Goal: Task Accomplishment & Management: Manage account settings

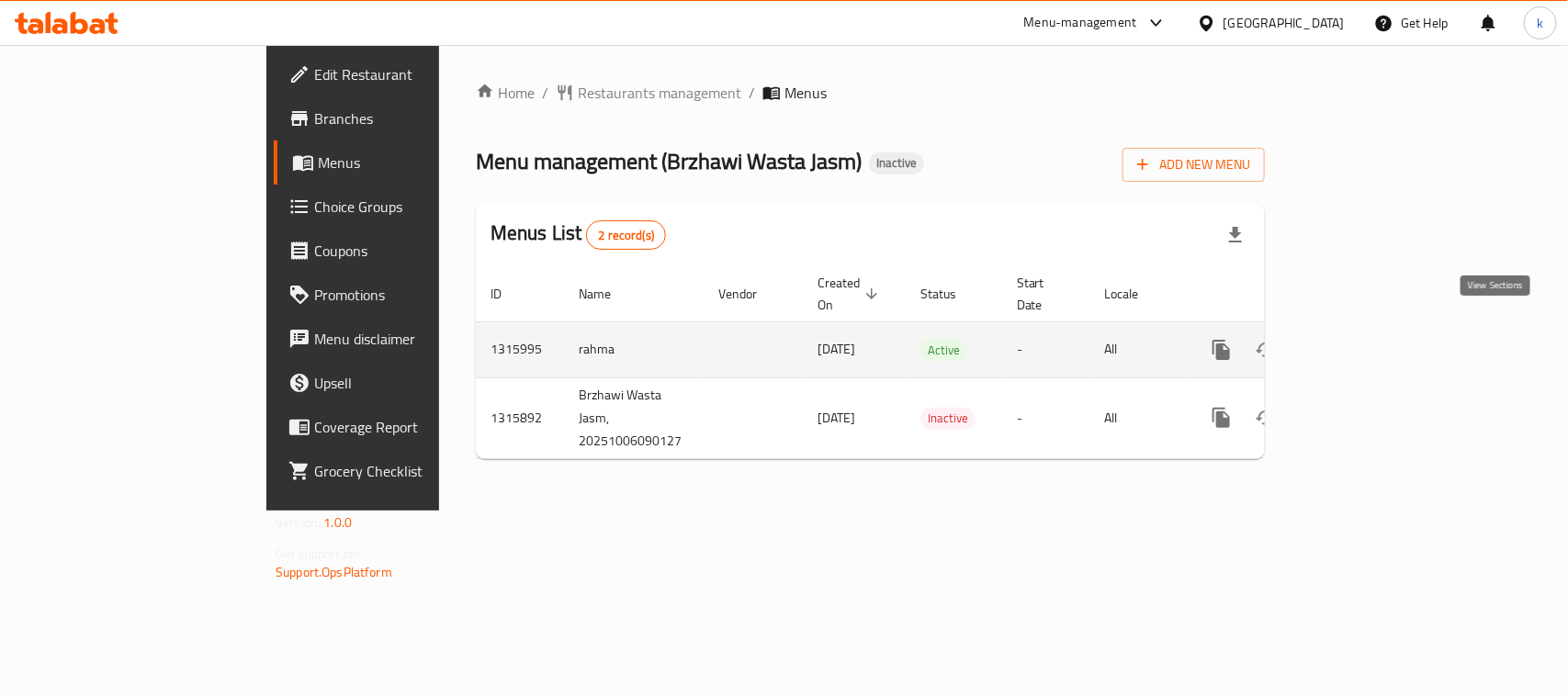
click at [1365, 339] on icon "enhanced table" at bounding box center [1354, 349] width 22 height 22
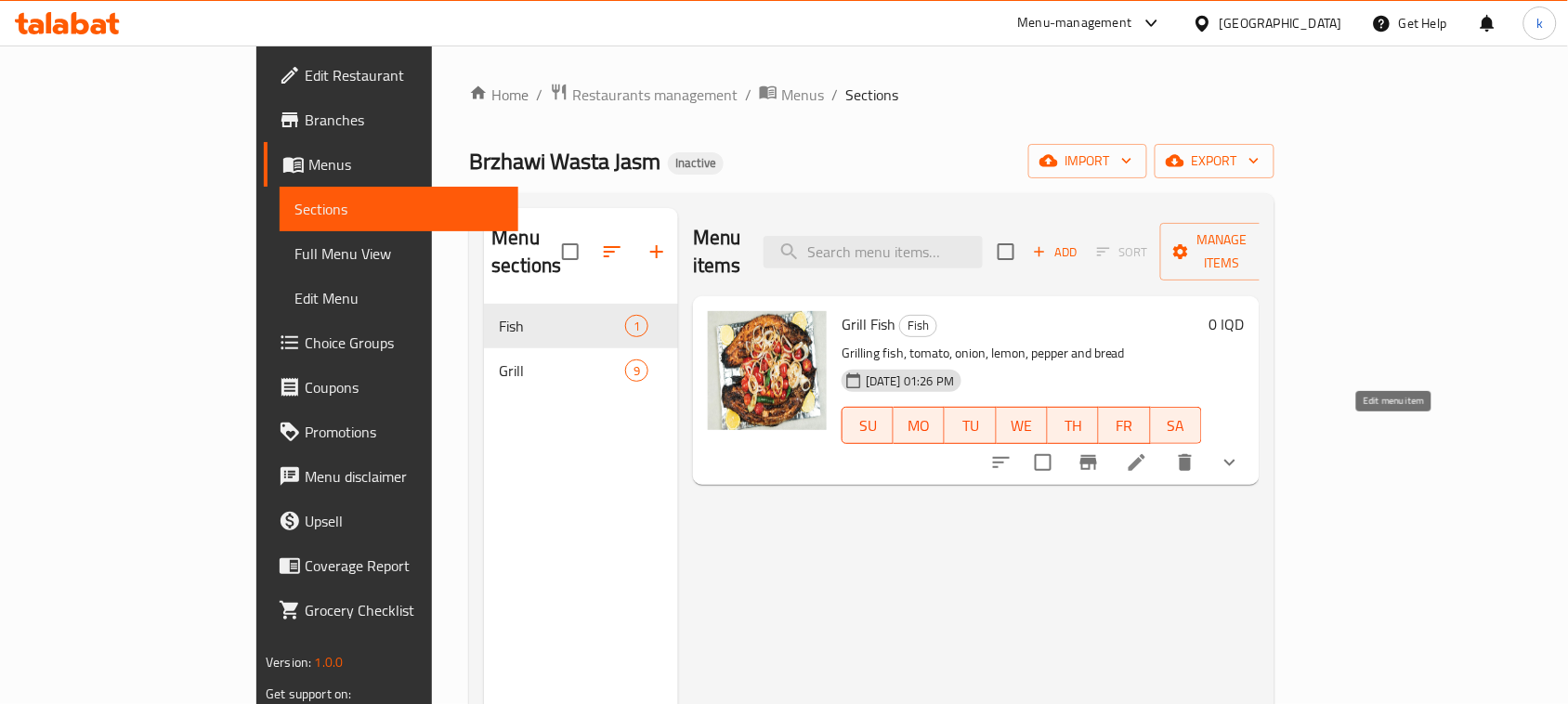
click at [1148, 451] on icon at bounding box center [1137, 462] width 22 height 22
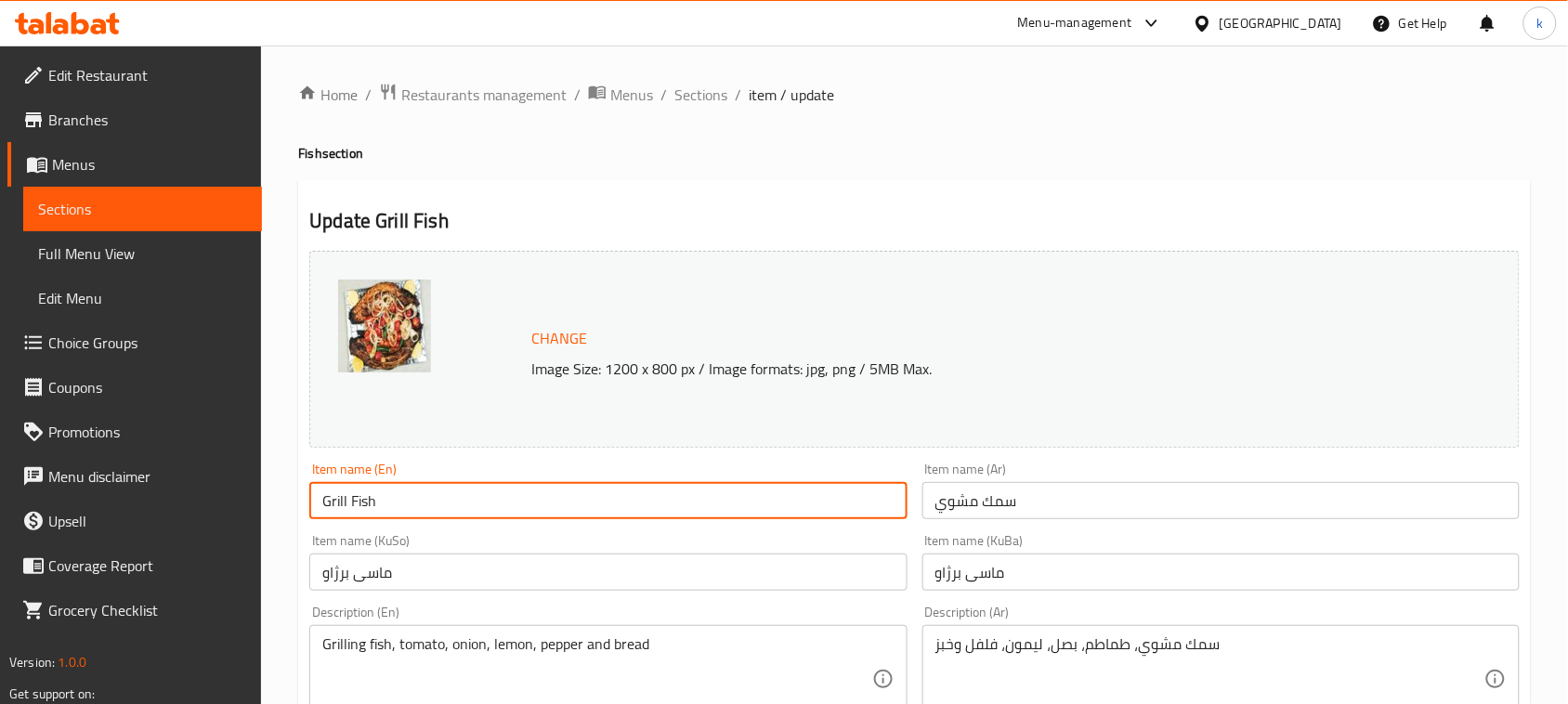
click at [343, 499] on input "Grill Fish" at bounding box center [608, 500] width 597 height 37
type input "Grilled Fish"
click at [1070, 504] on input "سمك مشوي" at bounding box center [1221, 500] width 597 height 37
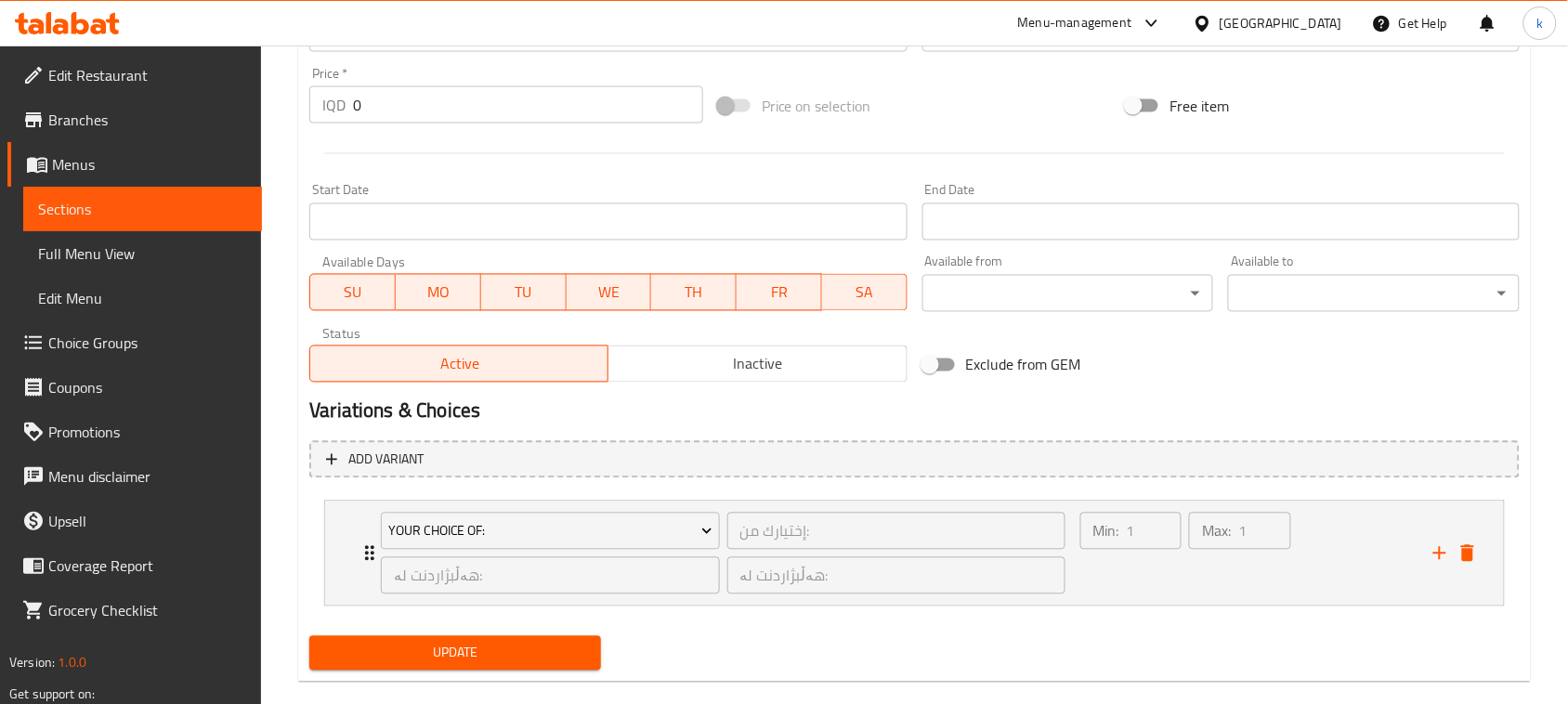
scroll to position [922, 0]
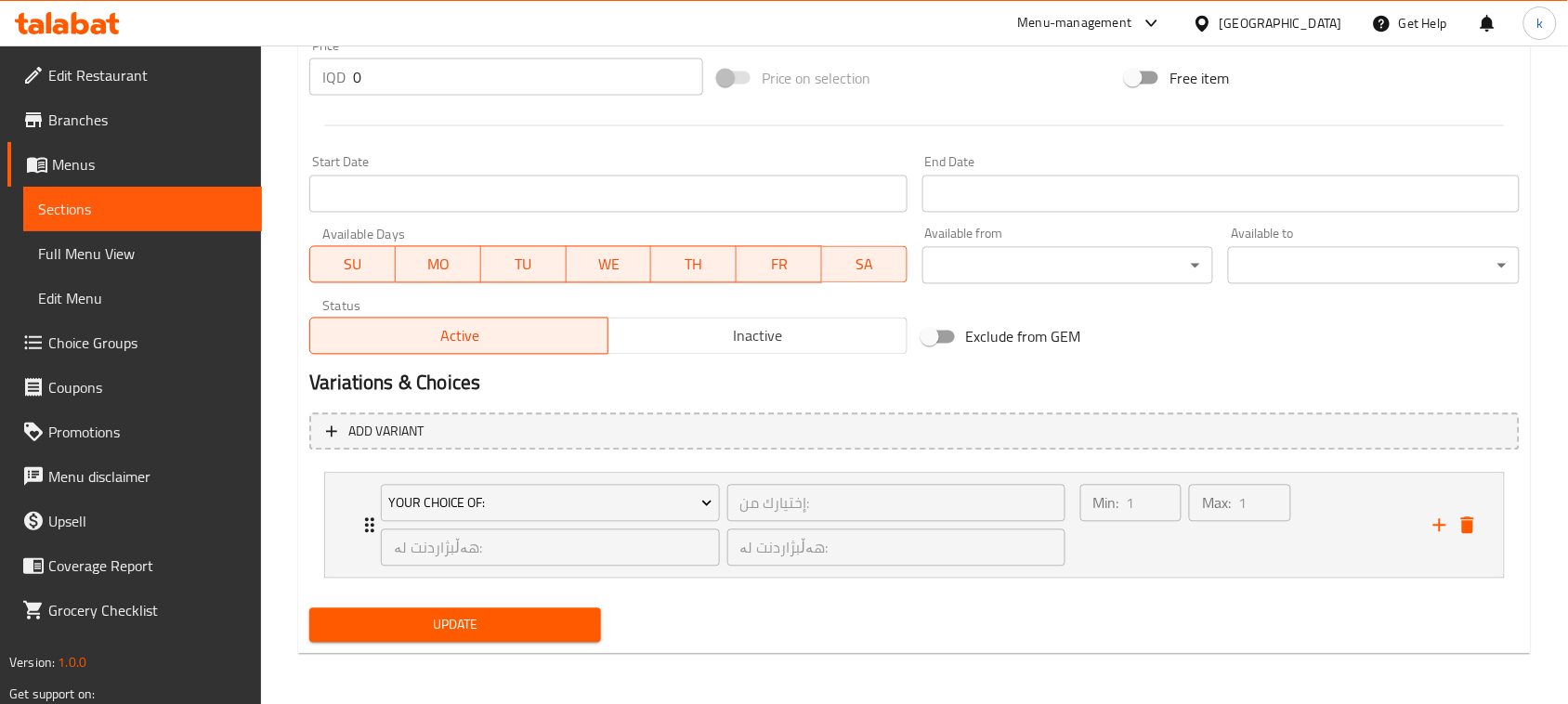
type textarea "Grilled fish, tomato, onion, lemon, pepper and bread"
click at [485, 631] on span "Update" at bounding box center [455, 625] width 262 height 23
click at [91, 253] on span "Full Menu View" at bounding box center [142, 253] width 209 height 22
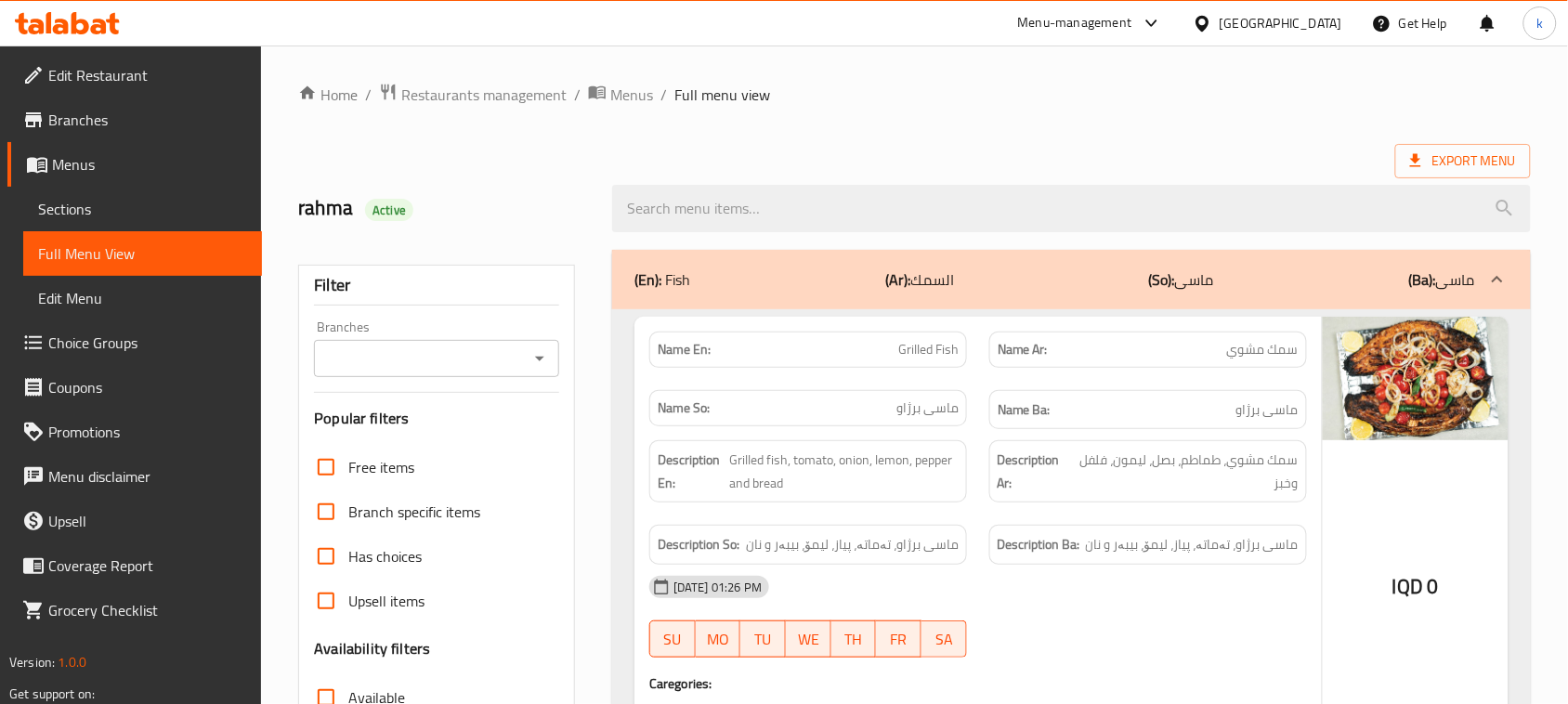
click at [534, 352] on icon "Open" at bounding box center [540, 358] width 22 height 22
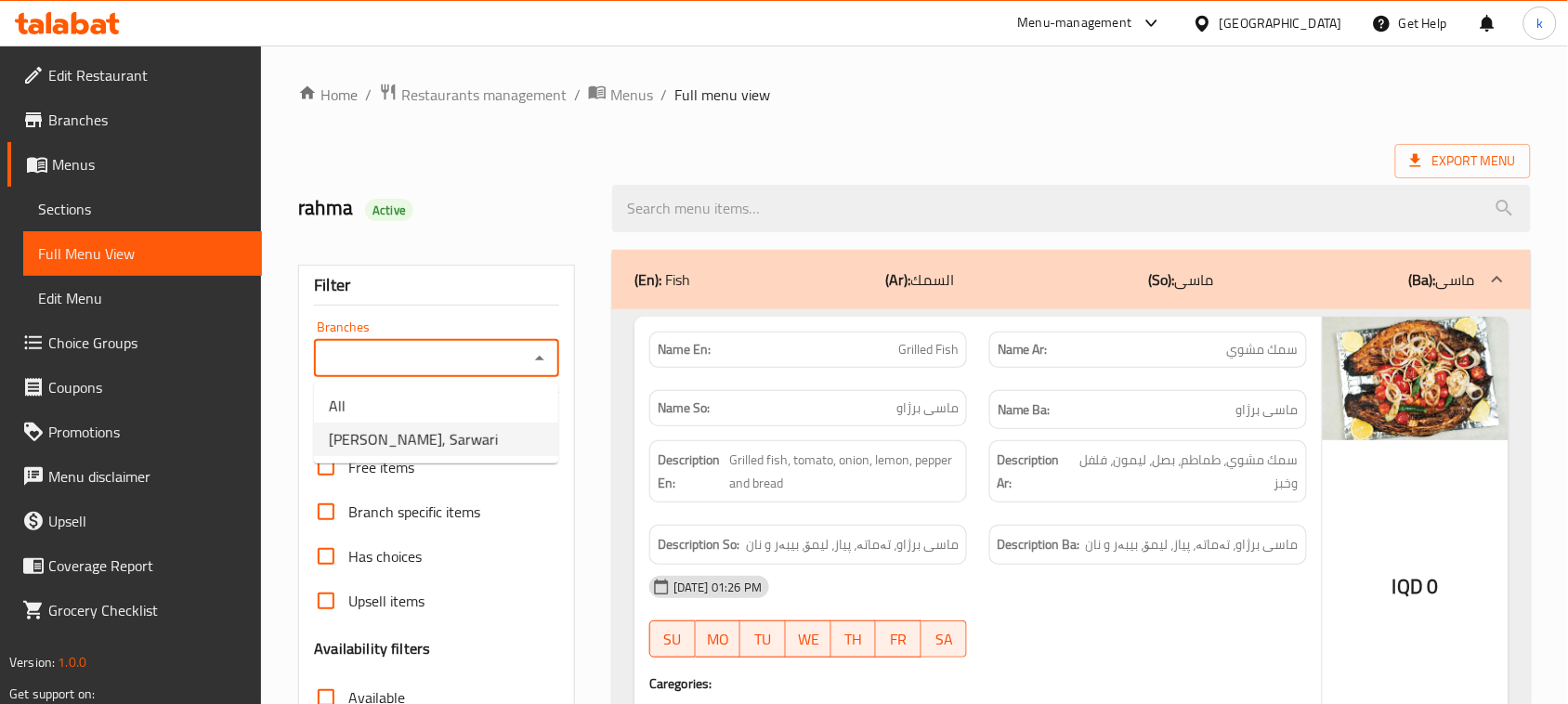
click at [418, 433] on span "Brzhawi Wasta Jasm, Sarwari" at bounding box center [413, 439] width 169 height 22
type input "Brzhawi Wasta Jasm, Sarwari"
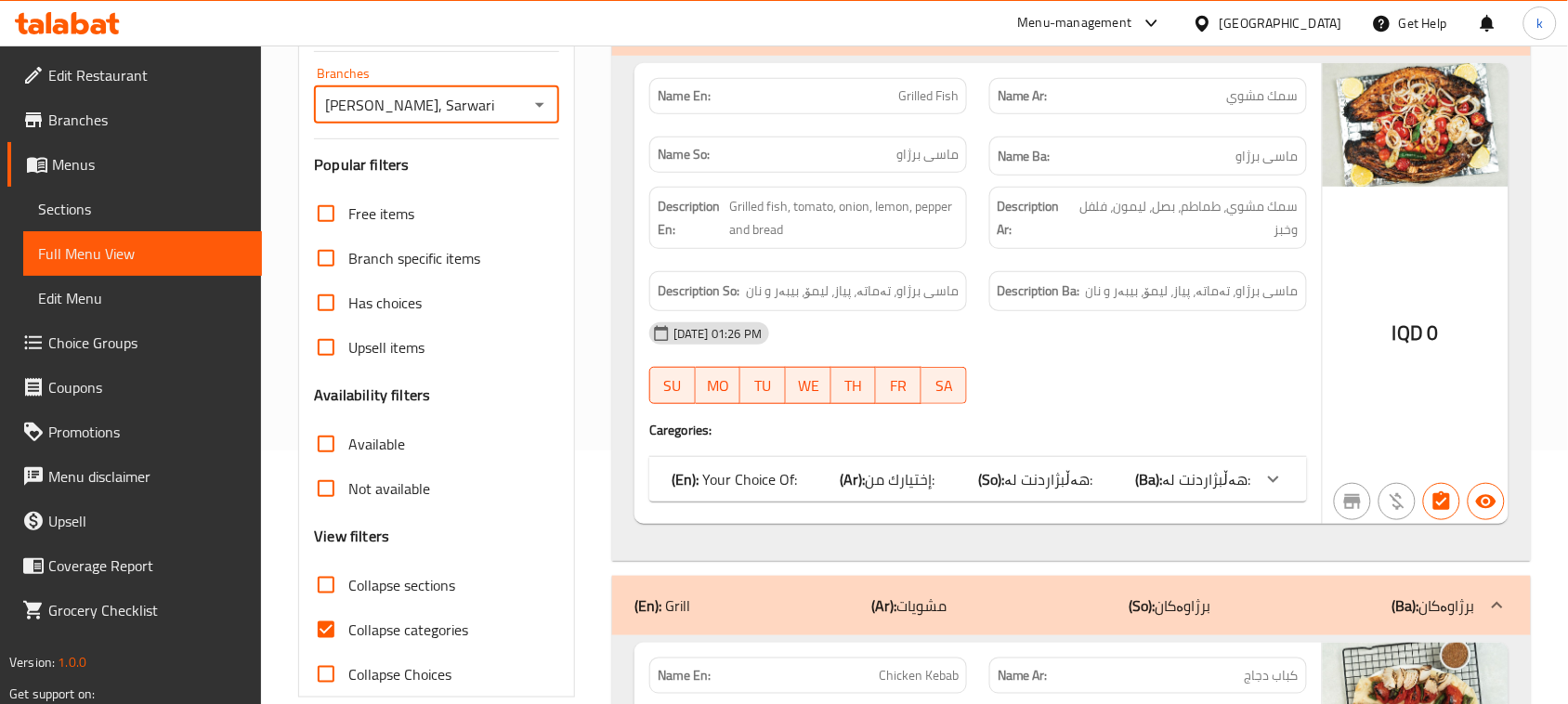
scroll to position [349, 0]
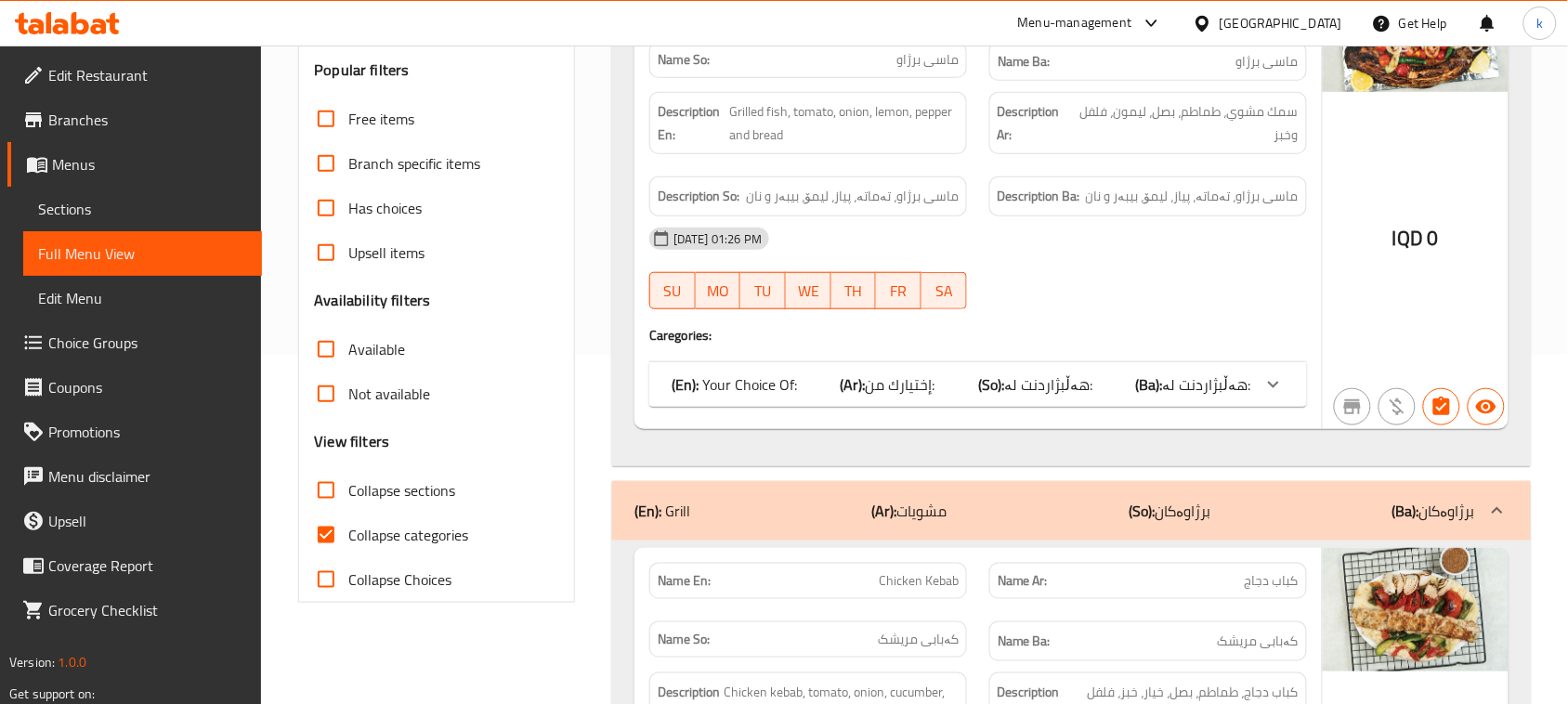
click at [331, 532] on input "Collapse categories" at bounding box center [326, 535] width 45 height 45
checkbox input "false"
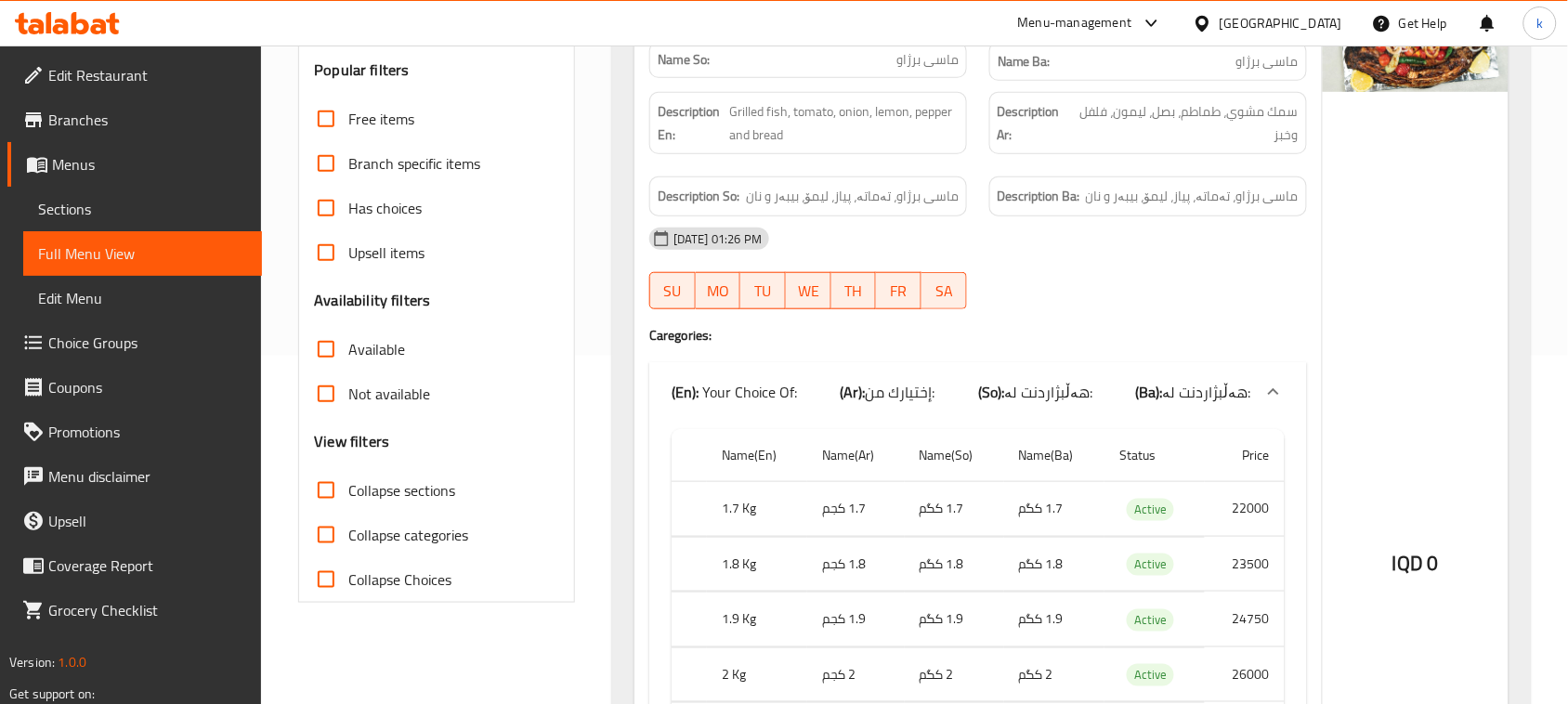
click at [324, 490] on input "Collapse sections" at bounding box center [326, 490] width 45 height 45
checkbox input "true"
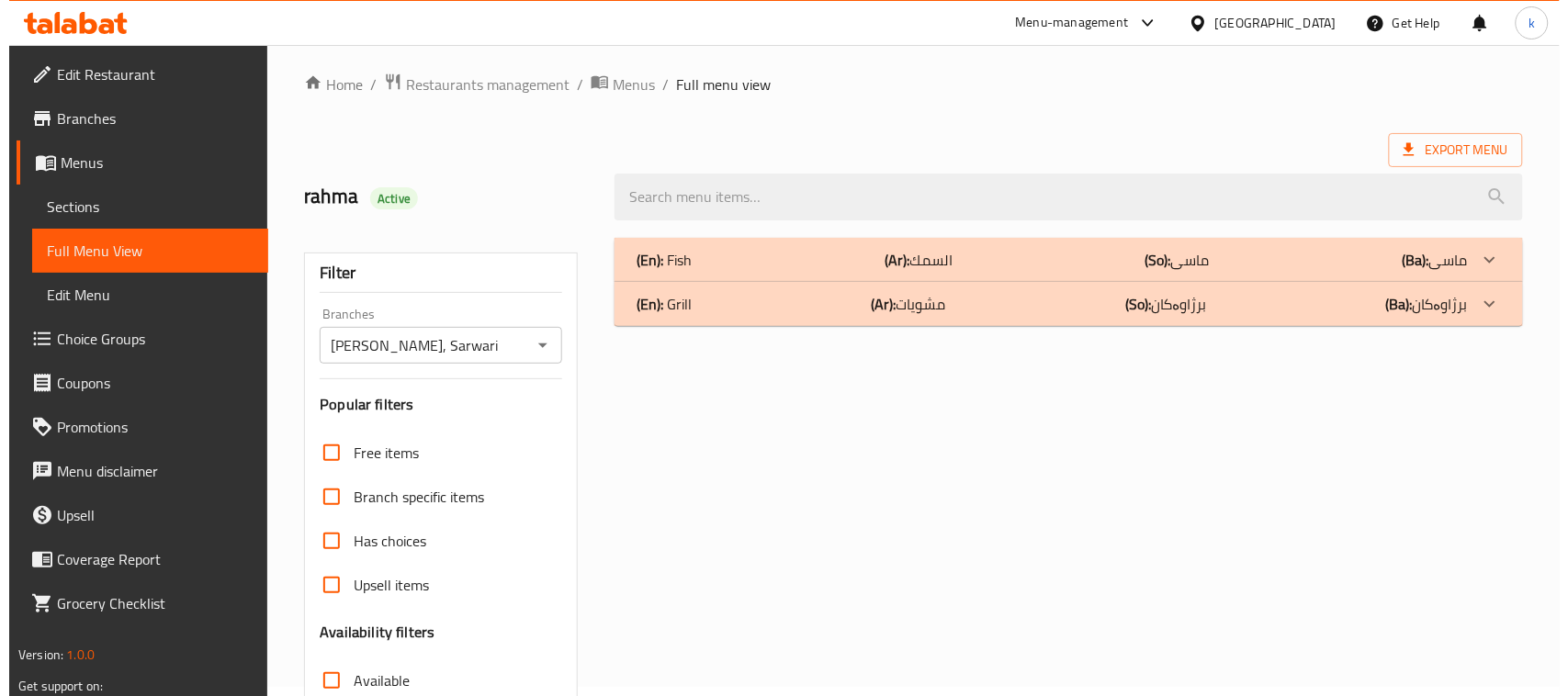
scroll to position [0, 0]
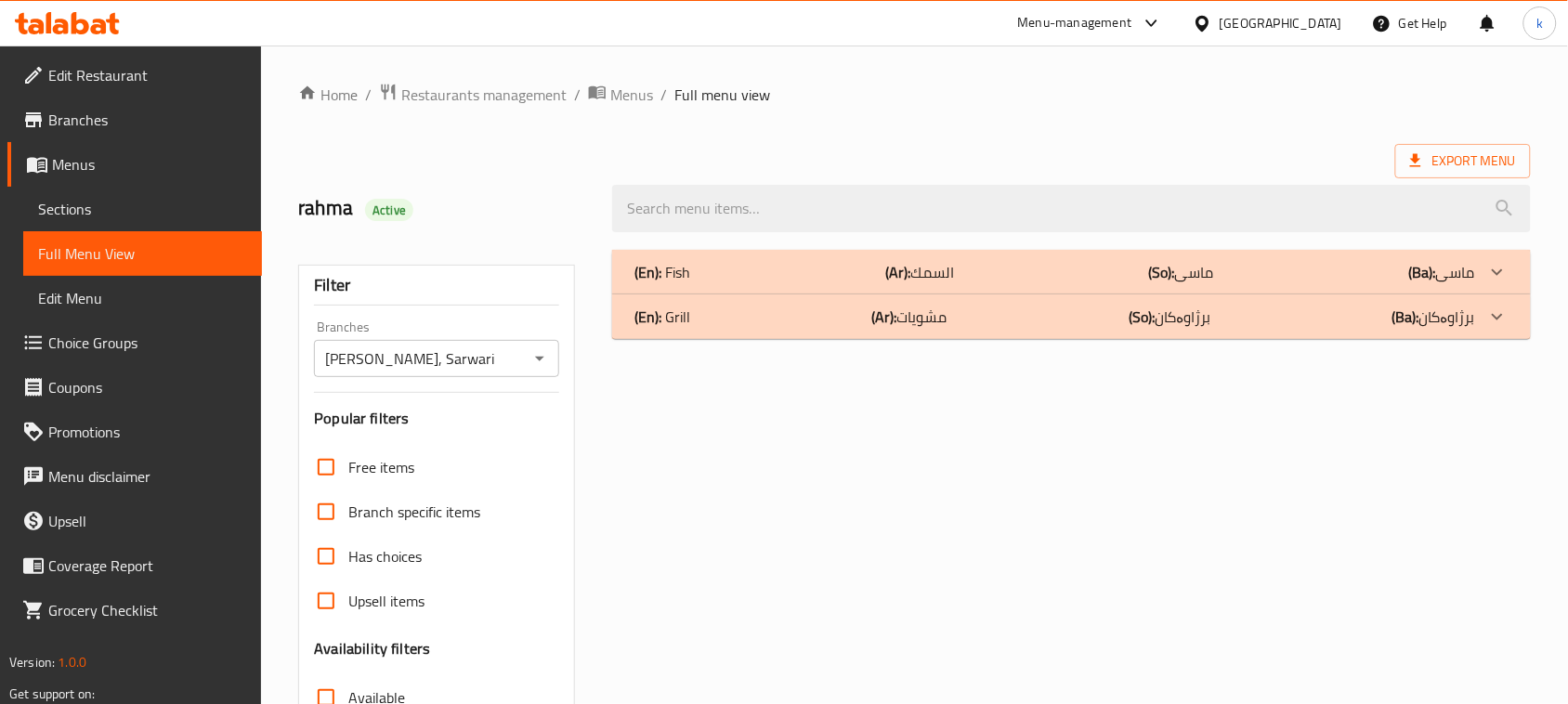
click at [676, 274] on p "(En): Fish" at bounding box center [662, 272] width 56 height 22
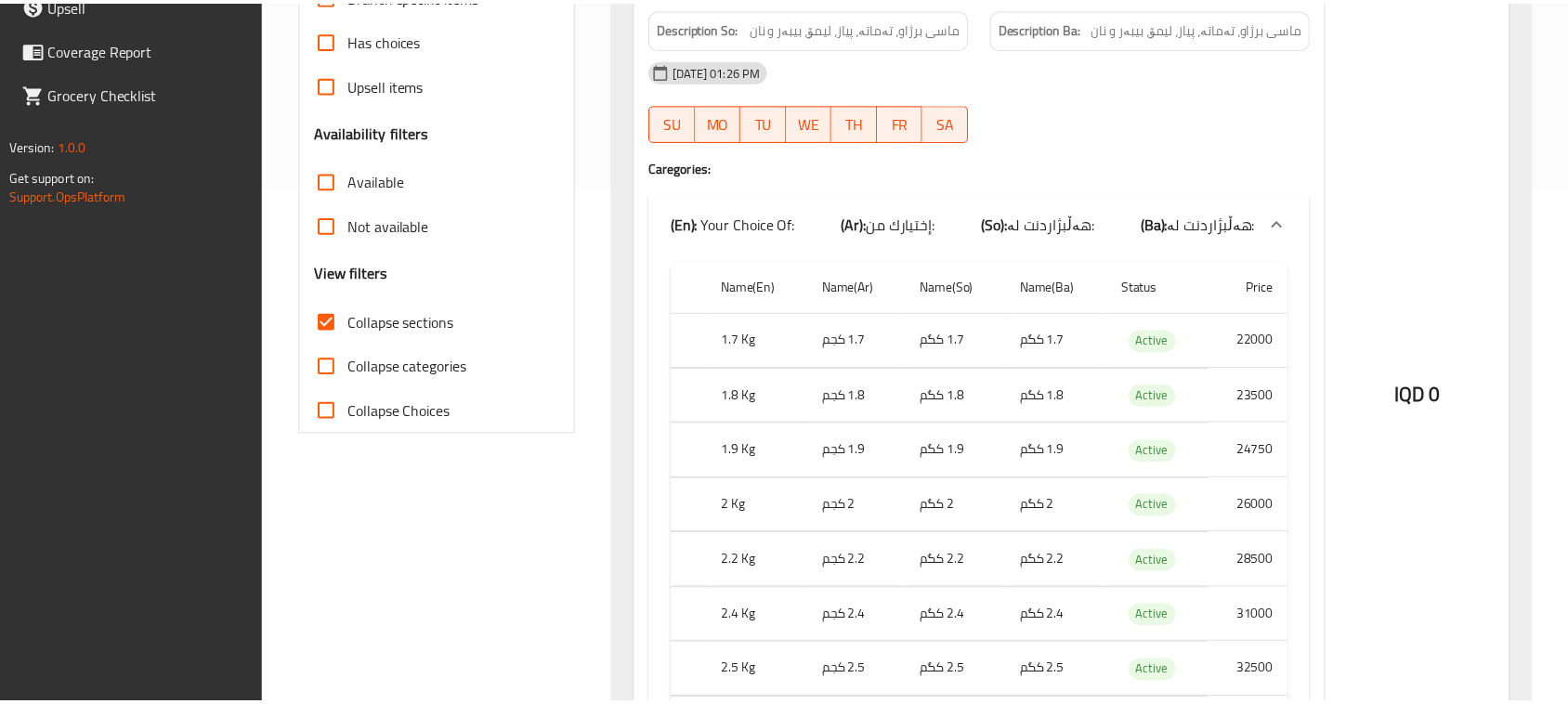
scroll to position [868, 0]
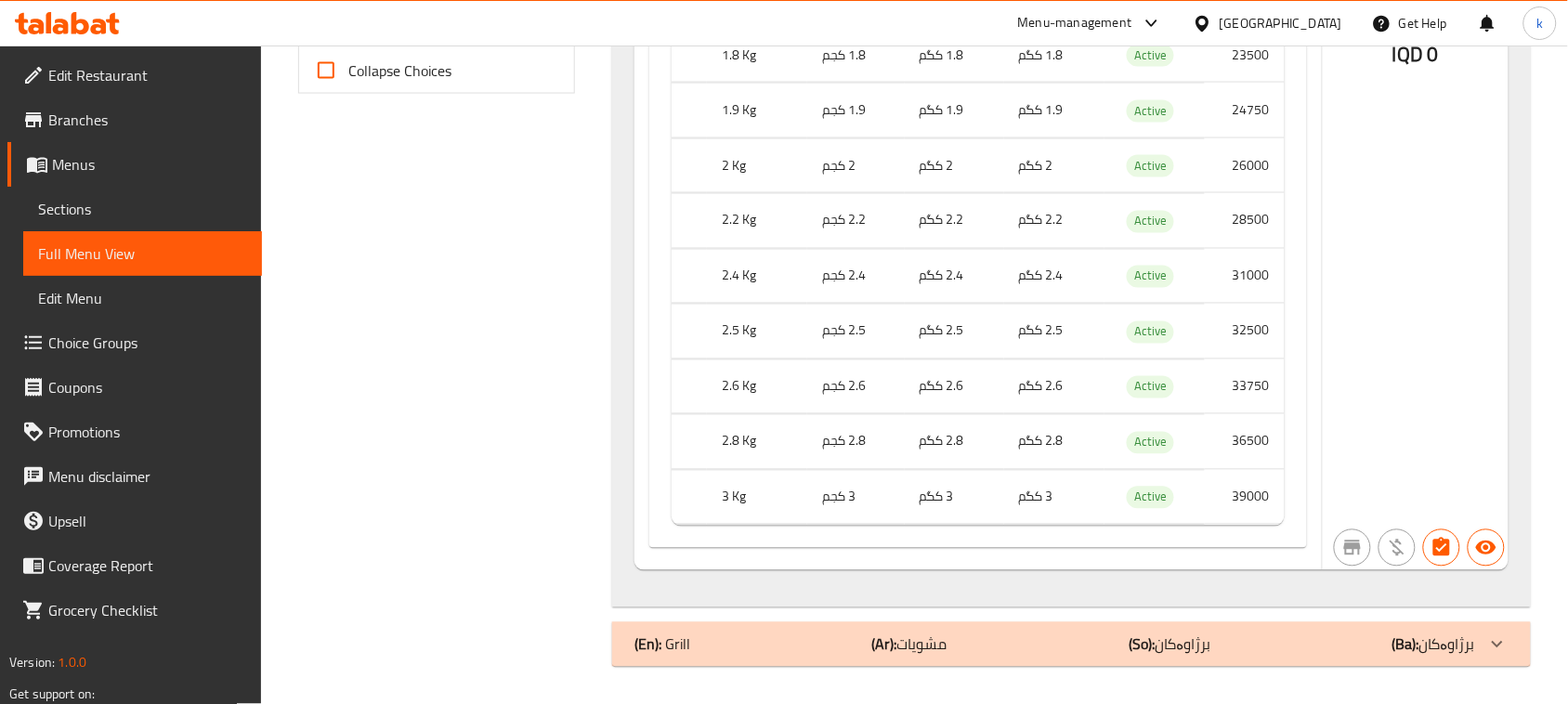
click at [73, 28] on icon at bounding box center [81, 23] width 18 height 22
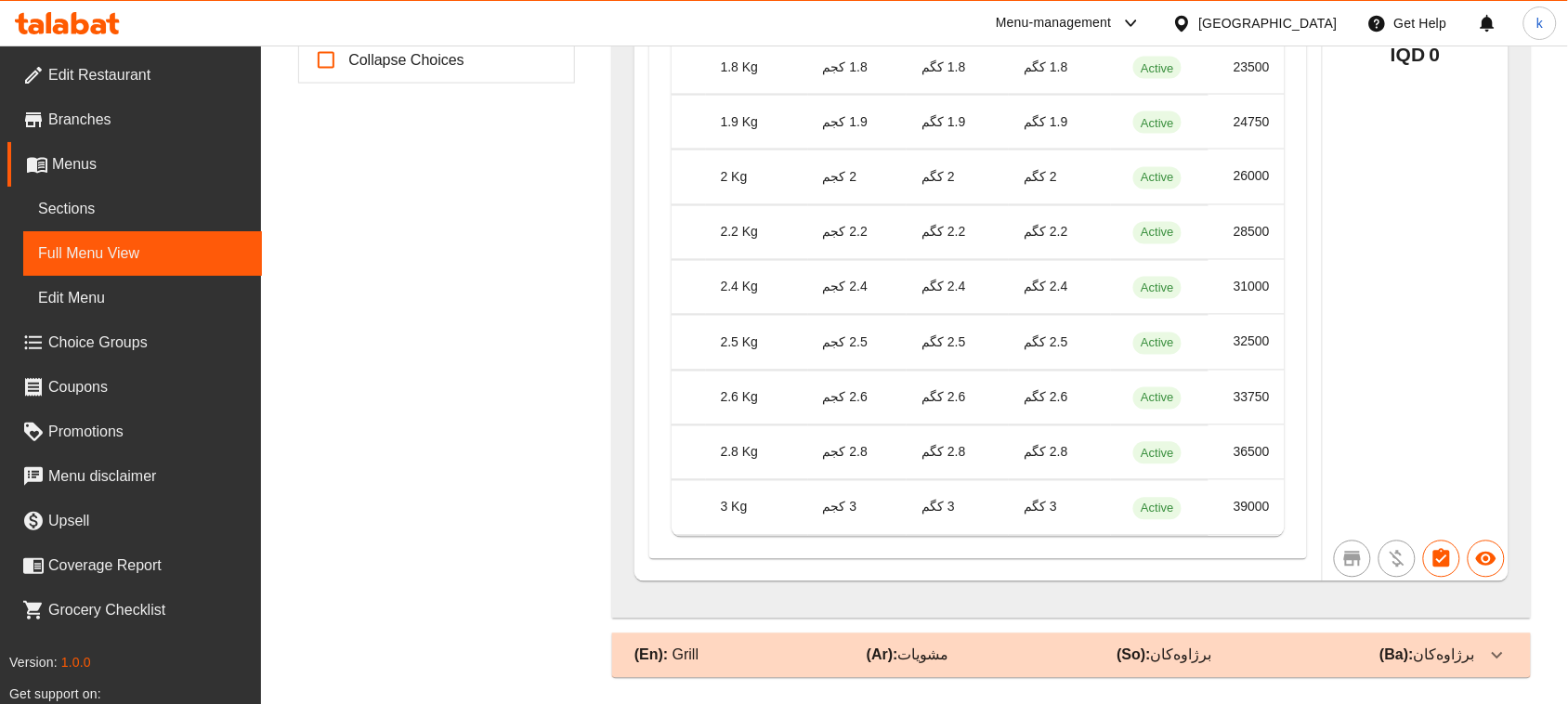
scroll to position [859, 0]
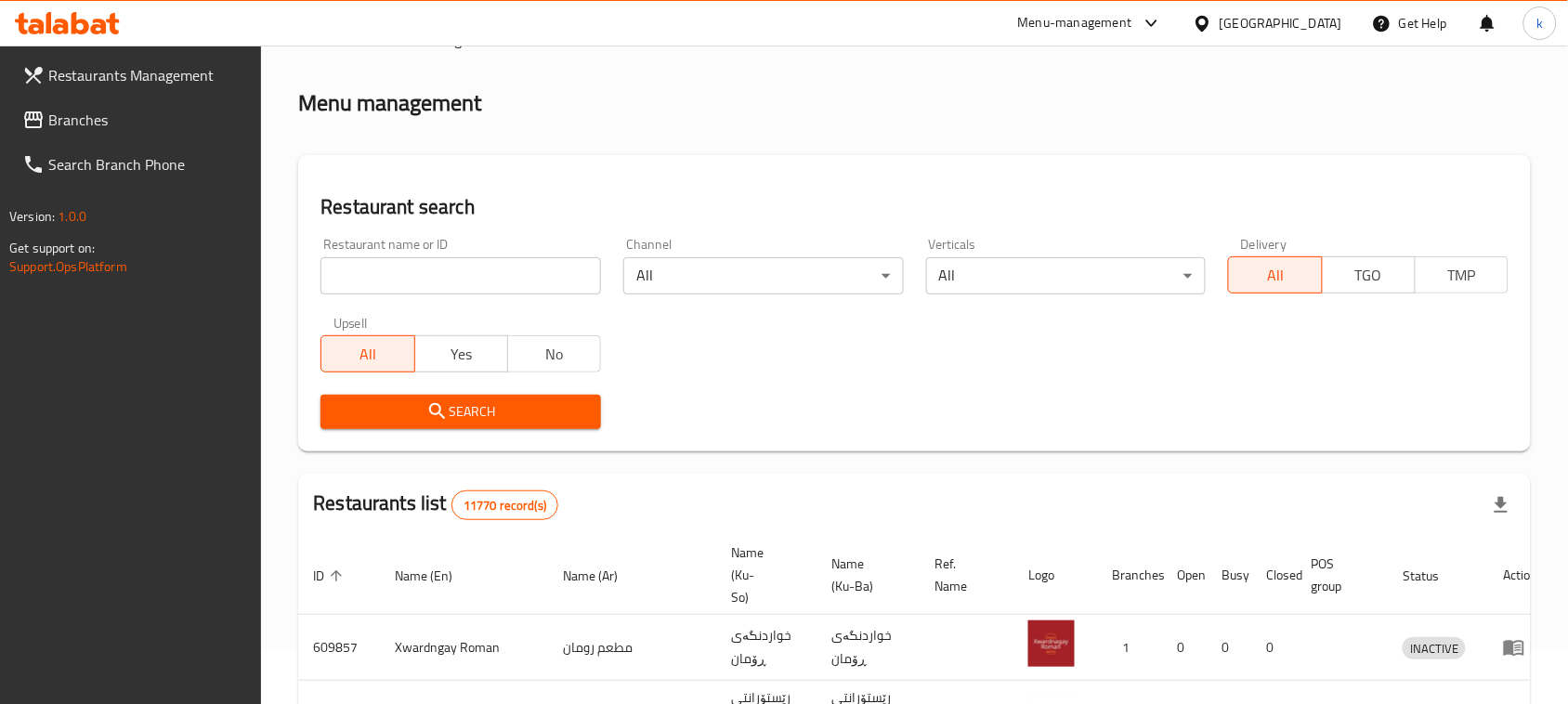
scroll to position [256, 0]
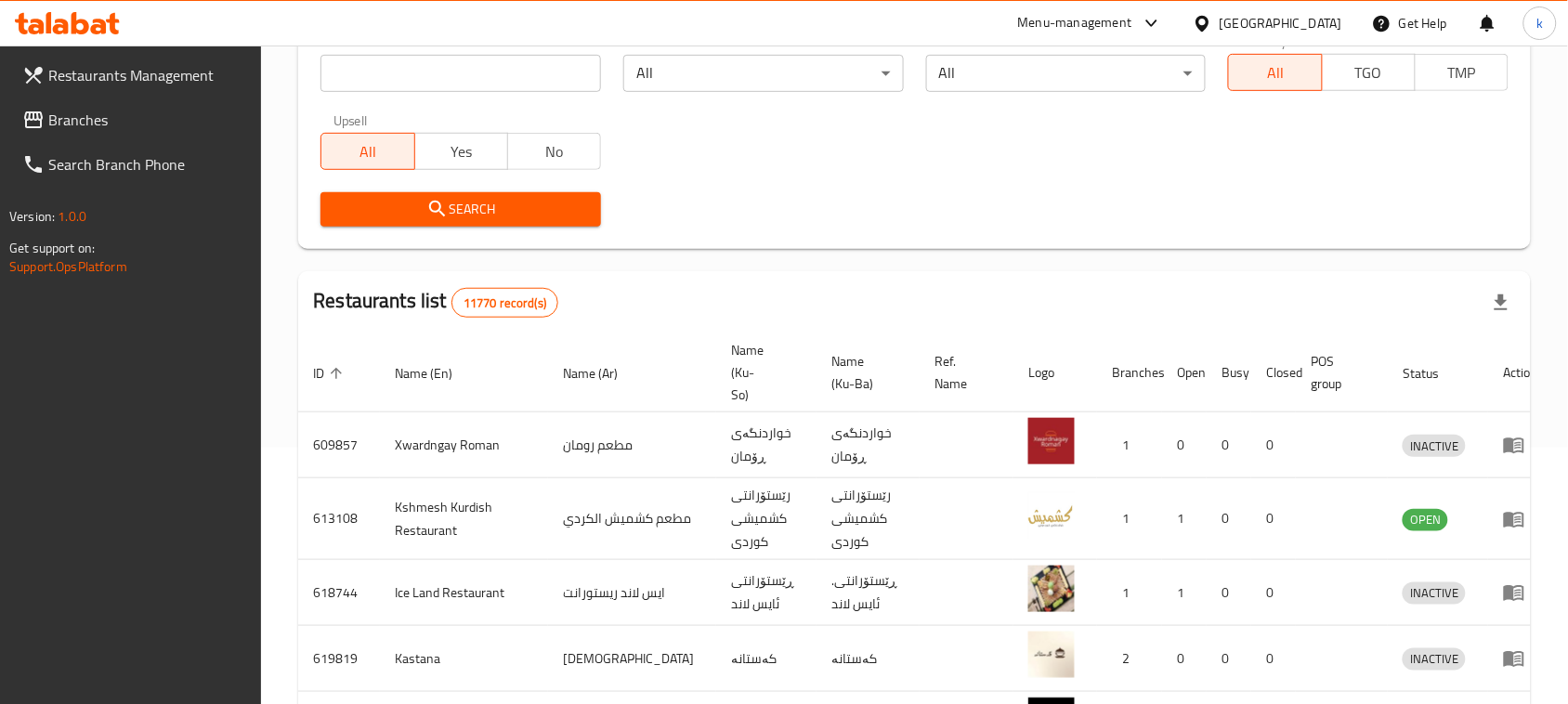
click at [82, 126] on span "Branches" at bounding box center [148, 119] width 199 height 22
